Goal: Navigation & Orientation: Find specific page/section

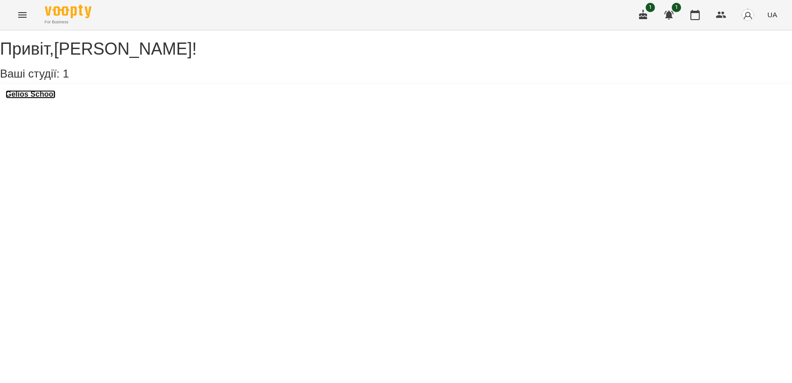
click at [56, 98] on h3 "Gelios School" at bounding box center [31, 94] width 50 height 8
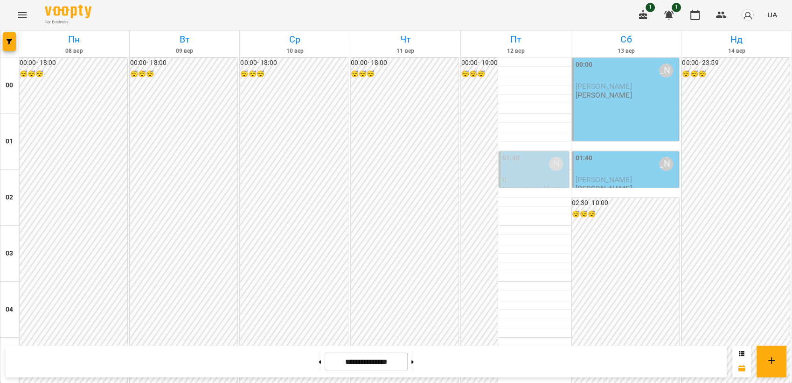
click at [611, 175] on span "Горпинич Вероніка" at bounding box center [604, 179] width 56 height 9
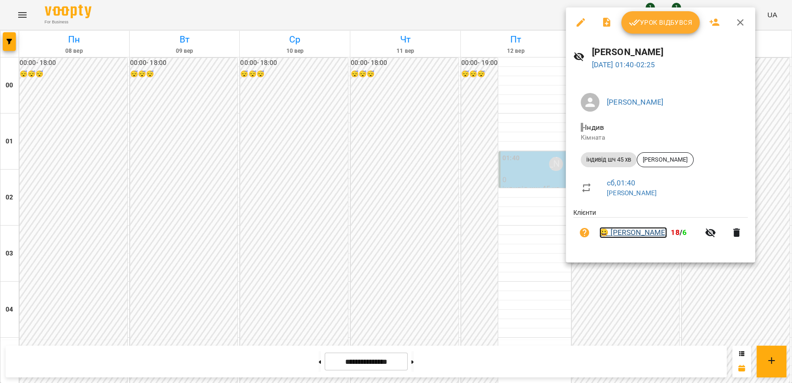
click at [649, 230] on link "😀 Горпинич Вероніка" at bounding box center [634, 232] width 68 height 11
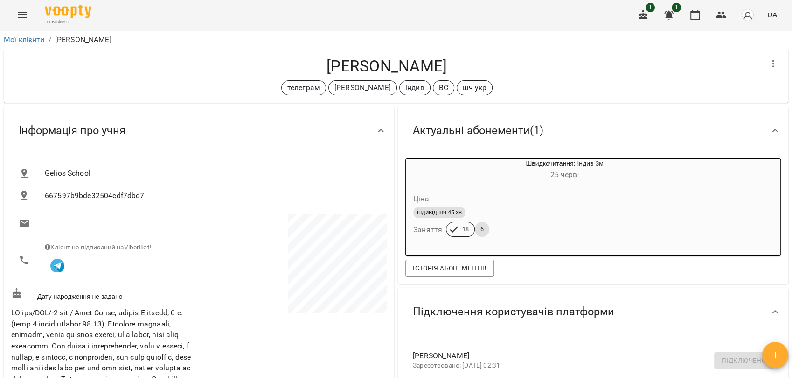
drag, startPoint x: 791, startPoint y: 139, endPoint x: 791, endPoint y: 250, distance: 110.6
click at [792, 250] on html "For Business 1 1 UA Мої клієнти / Горпинич Вероніка Горпинич Вероніка телеграм …" at bounding box center [396, 206] width 792 height 413
drag, startPoint x: 791, startPoint y: 250, endPoint x: 788, endPoint y: 221, distance: 28.7
click at [788, 221] on div "Мої клієнти / Горпинич Вероніка Горпинич Вероніка телеграм Оксана Михайлишин ін…" at bounding box center [396, 221] width 792 height 383
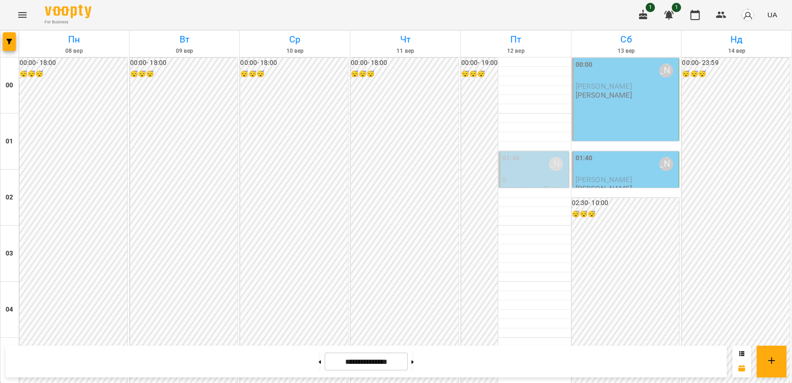
scroll to position [7, 0]
click at [530, 175] on p "0" at bounding box center [535, 179] width 64 height 8
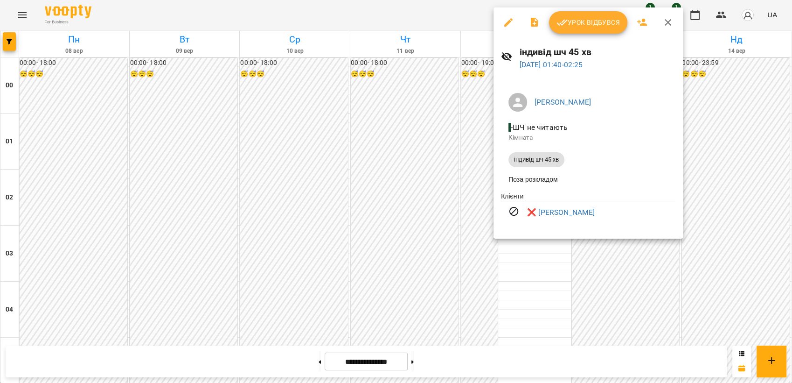
click at [728, 200] on div at bounding box center [396, 191] width 792 height 383
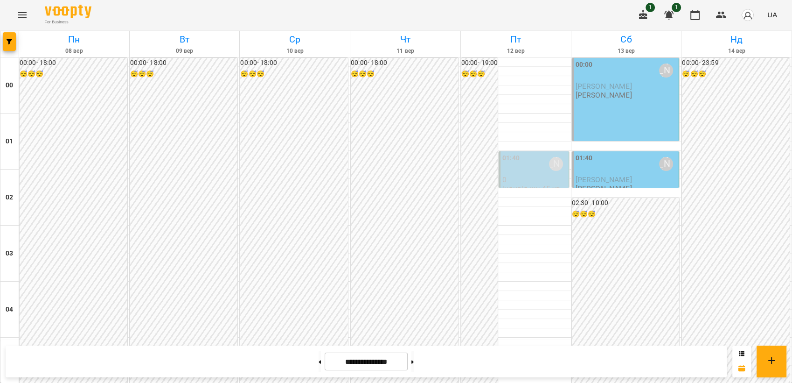
click at [612, 98] on div "00:00 Панасенко Дарина Едгар Ясінський Панасенко Дарина" at bounding box center [626, 99] width 108 height 83
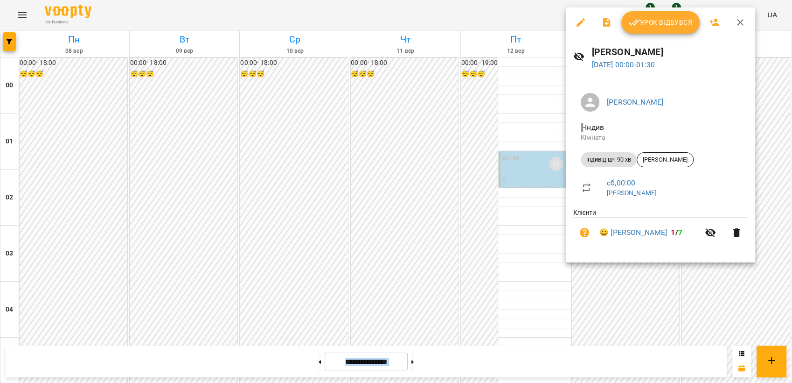
drag, startPoint x: 794, startPoint y: 159, endPoint x: 790, endPoint y: 168, distance: 9.4
click at [790, 168] on div at bounding box center [396, 191] width 792 height 383
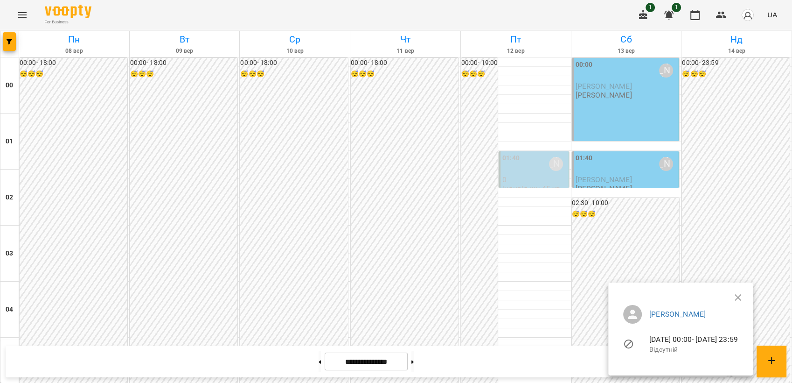
click at [749, 289] on button "button" at bounding box center [738, 297] width 22 height 22
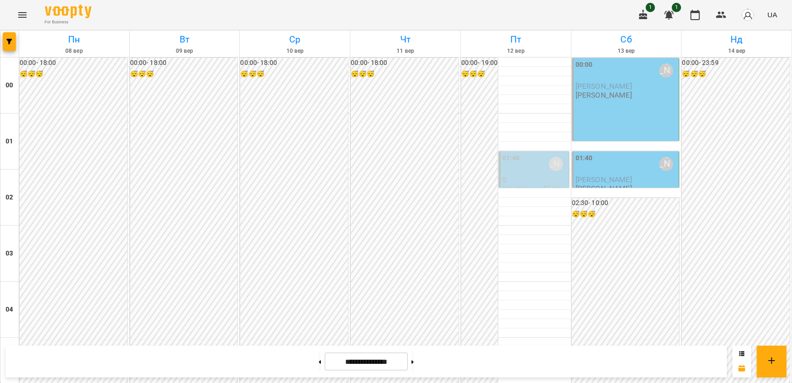
scroll to position [0, 0]
click at [27, 6] on button "Menu" at bounding box center [22, 15] width 22 height 22
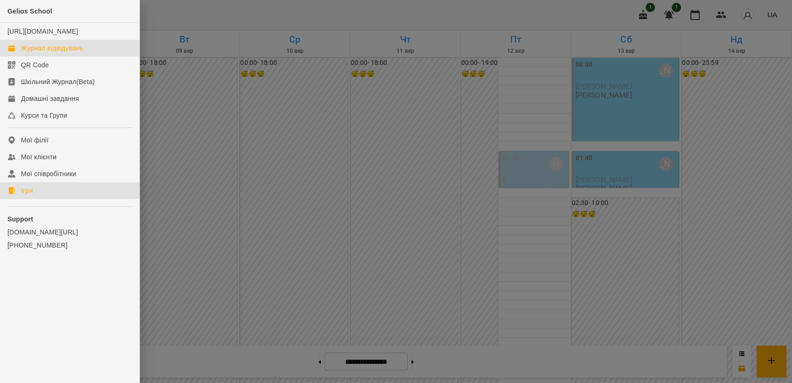
click at [21, 195] on div "Ігри" at bounding box center [27, 190] width 12 height 9
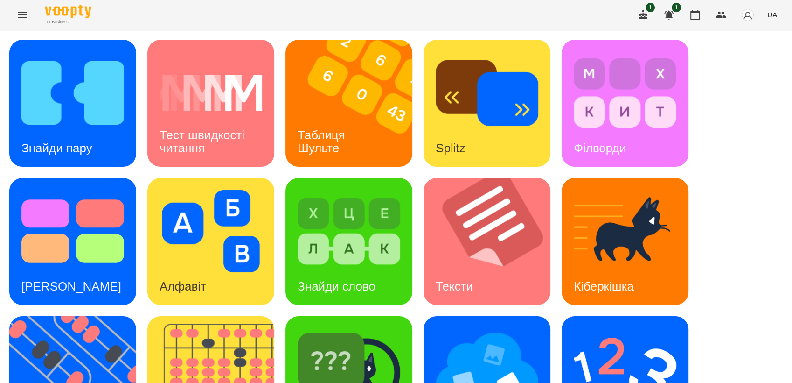
click at [765, 155] on div "Знайди пару Тест швидкості читання Таблиця Шульте Splitz Філворди Тест Струпа А…" at bounding box center [396, 310] width 774 height 541
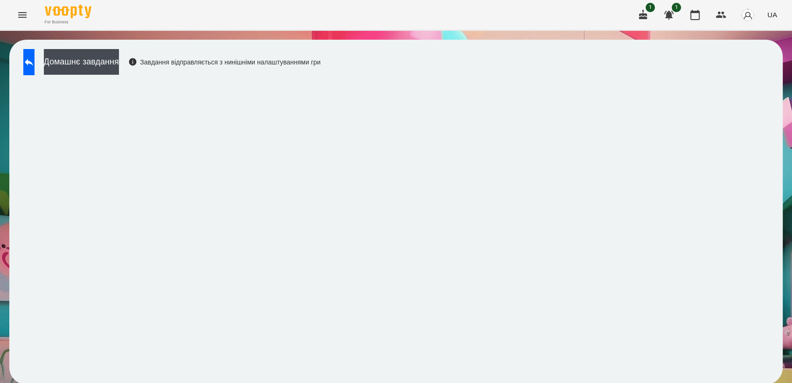
scroll to position [1, 0]
